Goal: Task Accomplishment & Management: Complete application form

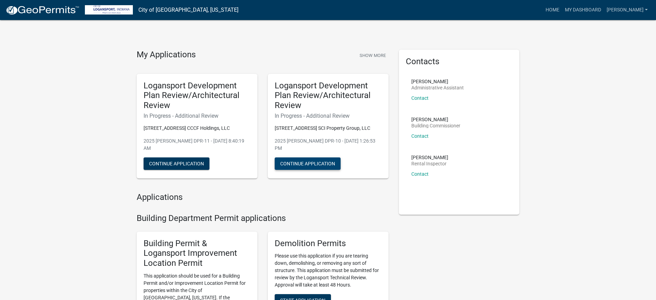
click at [308, 157] on button "Continue Application" at bounding box center [308, 163] width 66 height 12
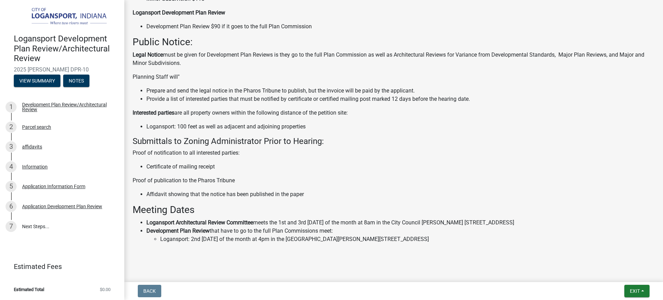
scroll to position [222, 0]
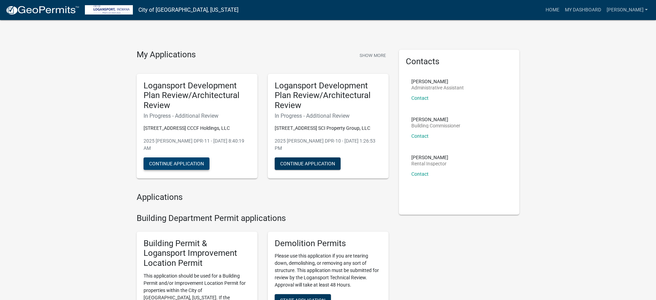
click at [181, 157] on button "Continue Application" at bounding box center [177, 163] width 66 height 12
click at [313, 157] on button "Continue Application" at bounding box center [308, 163] width 66 height 12
drag, startPoint x: 612, startPoint y: 86, endPoint x: 609, endPoint y: 88, distance: 3.9
drag, startPoint x: 599, startPoint y: 112, endPoint x: 580, endPoint y: 117, distance: 19.5
